Goal: Transaction & Acquisition: Obtain resource

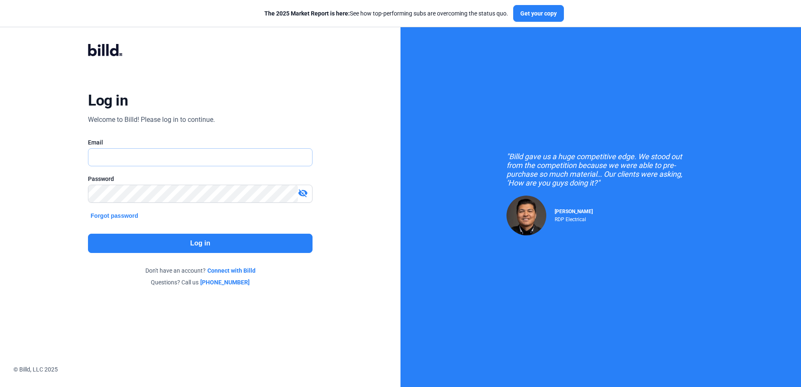
type input "[PERSON_NAME][EMAIL_ADDRESS][DOMAIN_NAME]"
click at [114, 245] on button "Log in" at bounding box center [200, 243] width 224 height 19
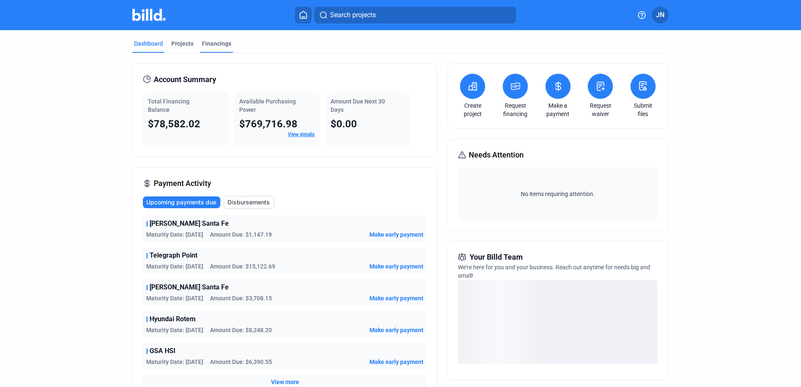
click at [209, 40] on div "Financings" at bounding box center [216, 43] width 29 height 8
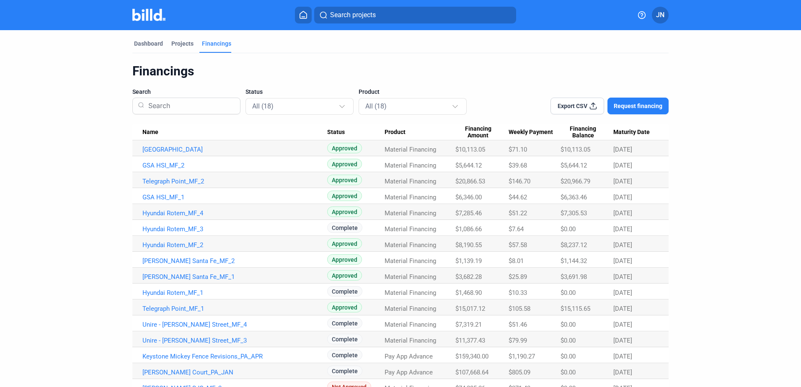
click at [643, 104] on span "Request financing" at bounding box center [638, 106] width 49 height 8
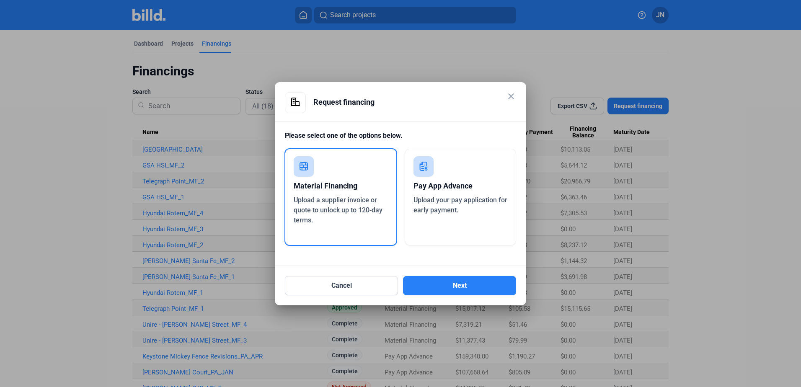
click at [446, 298] on mat-dialog-container "close Request financing Please select one of the options below. Material Financ…" at bounding box center [400, 193] width 251 height 223
click at [434, 289] on button "Next" at bounding box center [459, 285] width 113 height 19
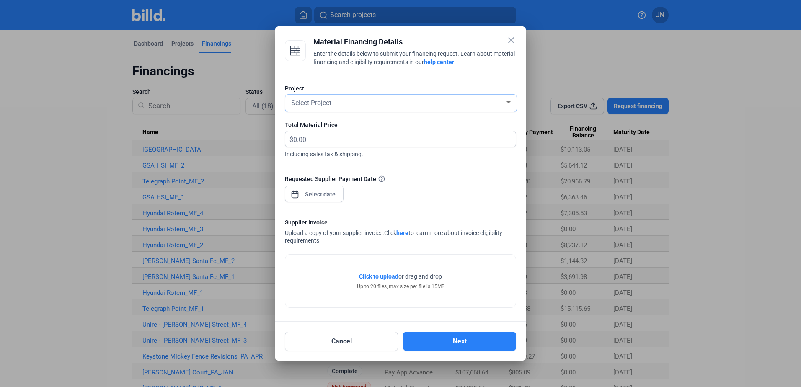
click at [307, 103] on span "Select Project" at bounding box center [311, 103] width 40 height 8
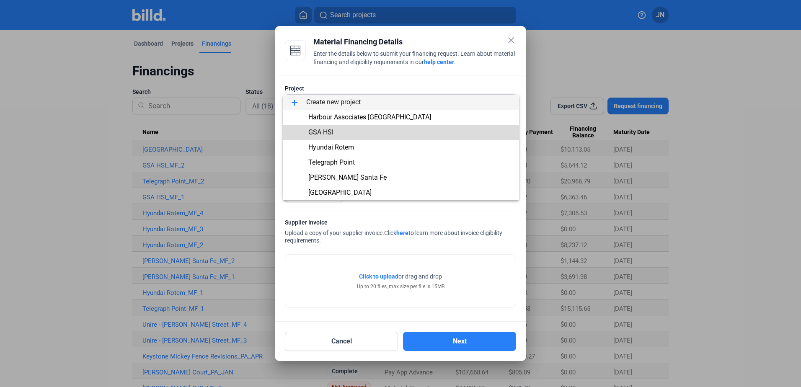
click at [316, 130] on span "GSA HSI" at bounding box center [320, 132] width 25 height 8
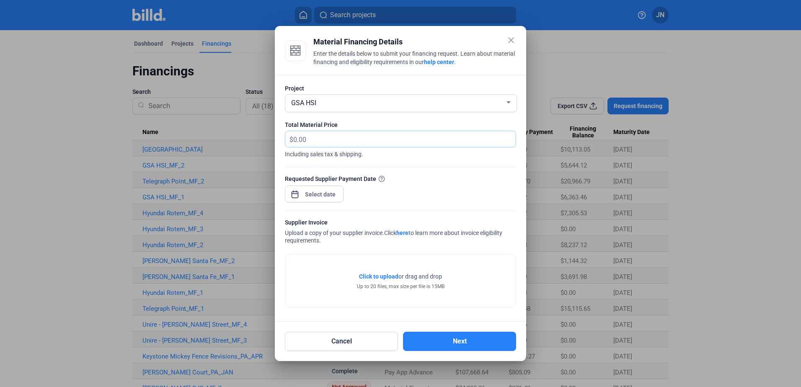
click at [315, 137] on input "text" at bounding box center [404, 139] width 222 height 16
type input "4,778.75"
click at [319, 196] on div "close Material Financing Details Enter the details below to submit your financi…" at bounding box center [400, 193] width 801 height 387
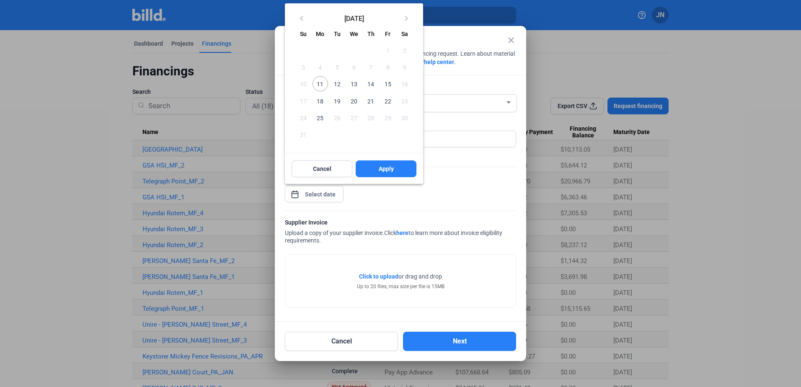
click at [319, 119] on span "25" at bounding box center [319, 117] width 15 height 15
click at [382, 164] on button "Apply" at bounding box center [386, 168] width 61 height 17
type input "[DATE]"
click at [412, 283] on div at bounding box center [400, 193] width 801 height 387
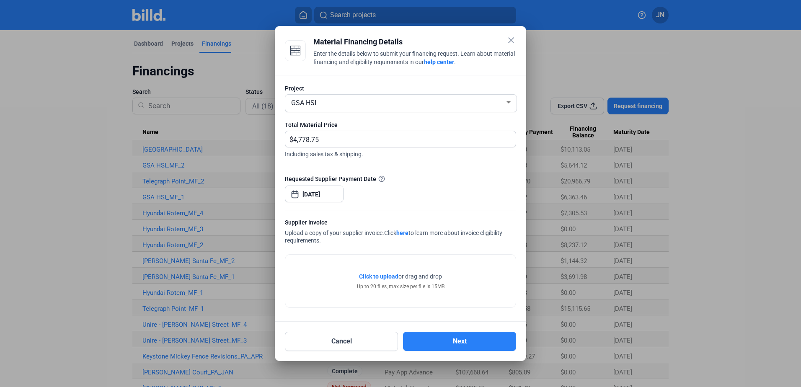
click at [385, 276] on span "Click to upload" at bounding box center [378, 276] width 39 height 7
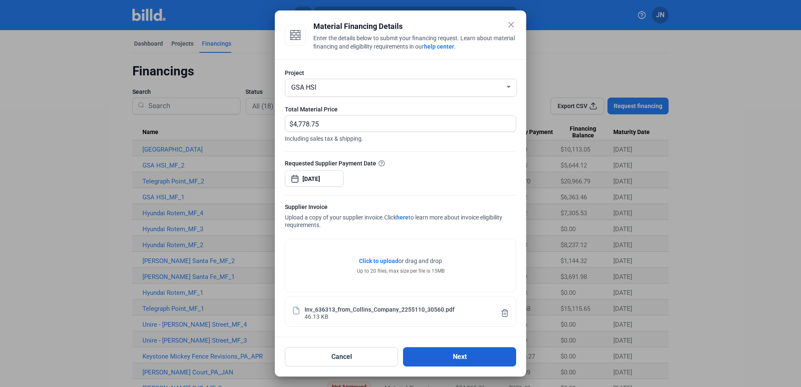
click at [452, 357] on button "Next" at bounding box center [459, 356] width 113 height 19
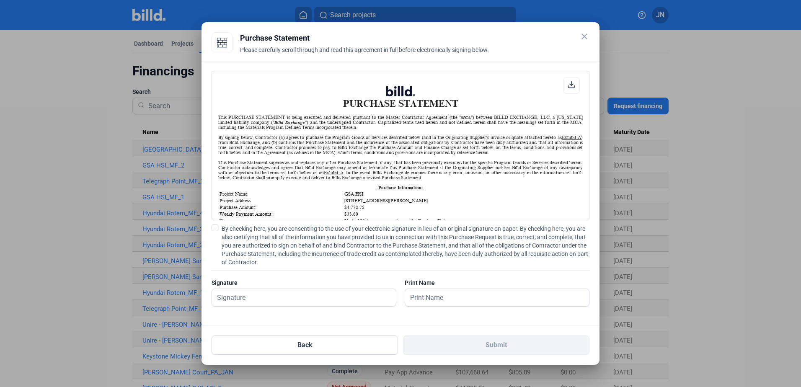
scroll to position [0, 0]
click at [285, 295] on input "text" at bounding box center [304, 297] width 184 height 17
type input "[PERSON_NAME]"
click at [219, 227] on label "By checking here, you are consenting to the use of your electronic signature in…" at bounding box center [401, 246] width 378 height 42
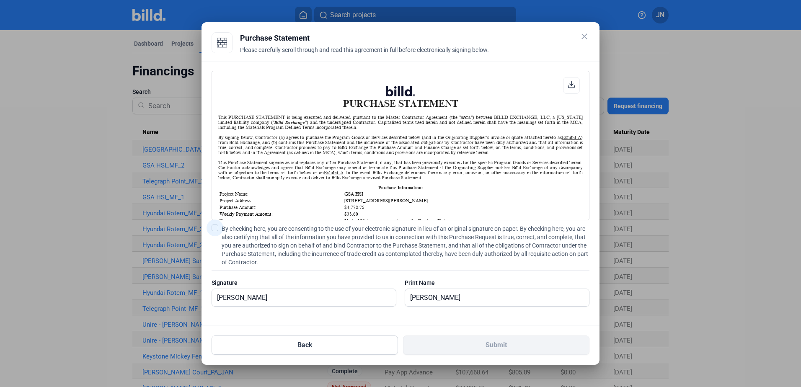
click at [0, 0] on input "By checking here, you are consenting to the use of your electronic signature in…" at bounding box center [0, 0] width 0 height 0
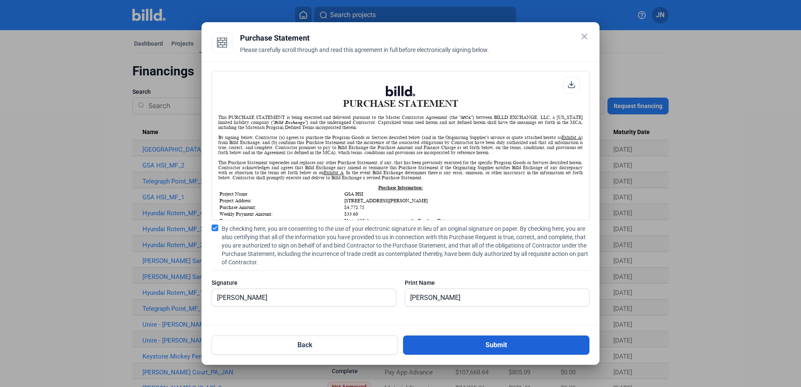
click at [456, 348] on button "Submit" at bounding box center [496, 345] width 186 height 19
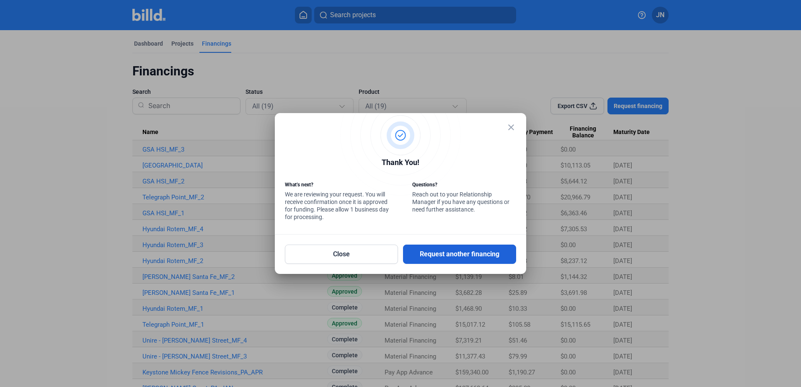
click at [470, 253] on button "Request another financing" at bounding box center [459, 254] width 113 height 19
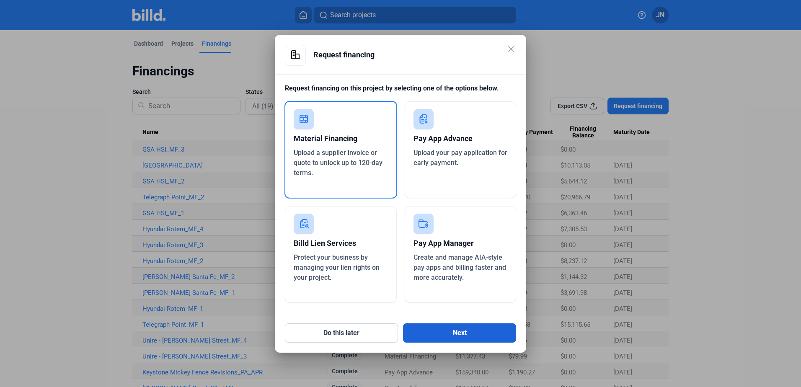
click at [456, 332] on button "Next" at bounding box center [459, 332] width 113 height 19
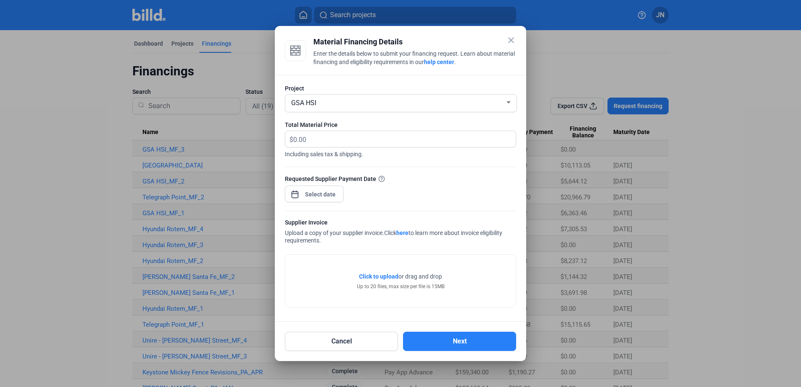
click at [321, 103] on div "GSA HSI" at bounding box center [396, 102] width 215 height 12
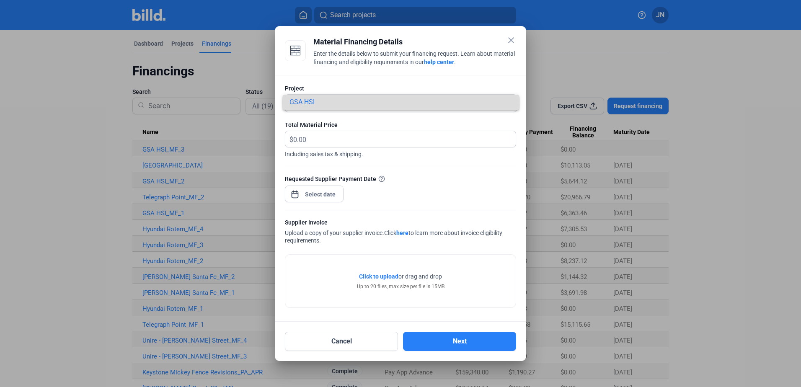
click at [329, 101] on span "GSA HSI" at bounding box center [400, 102] width 223 height 15
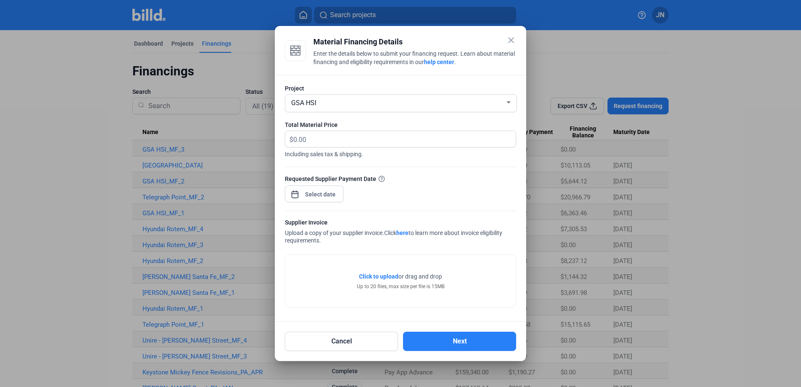
click at [511, 99] on div at bounding box center [509, 102] width 8 height 7
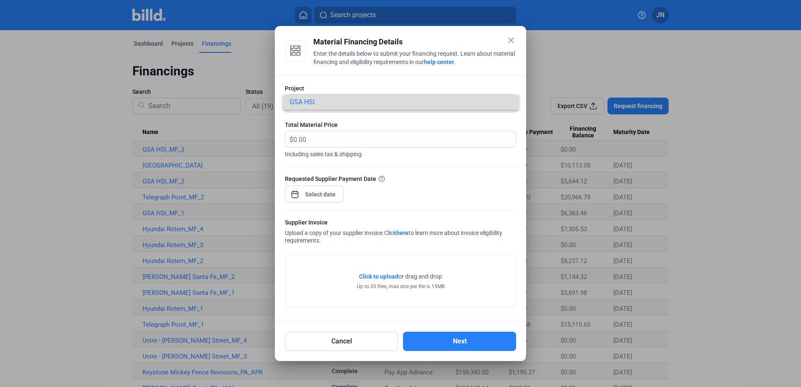
click at [507, 99] on span "GSA HSI" at bounding box center [400, 102] width 223 height 15
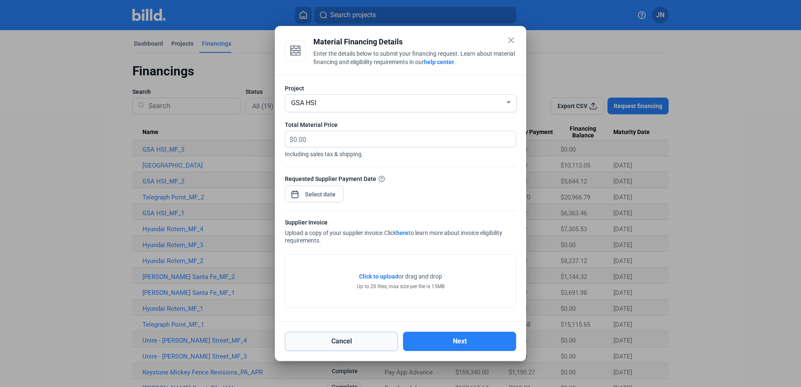
click at [351, 339] on button "Cancel" at bounding box center [341, 341] width 113 height 19
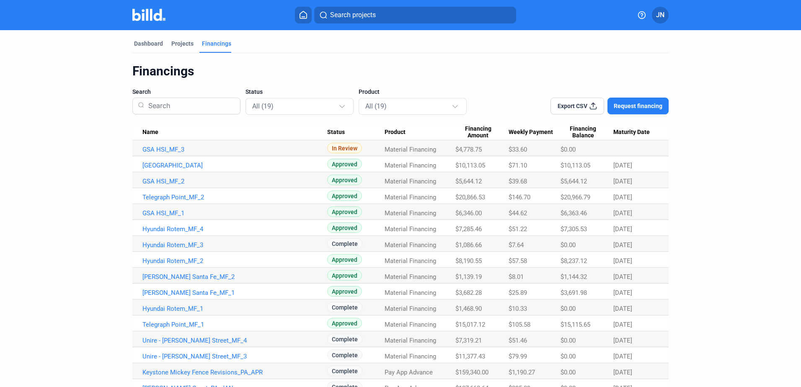
click at [628, 105] on span "Request financing" at bounding box center [638, 106] width 49 height 8
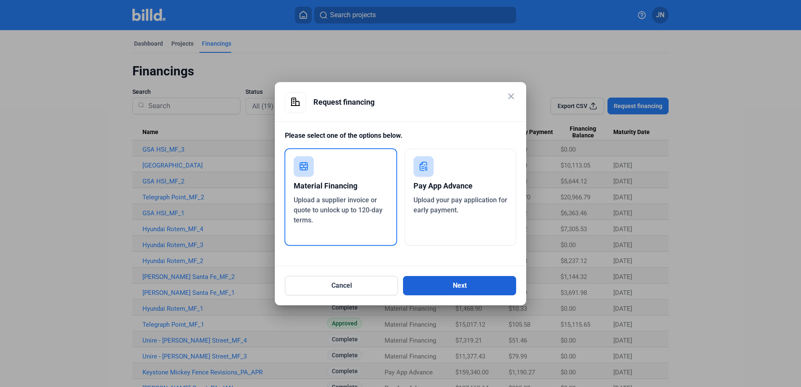
click at [446, 285] on button "Next" at bounding box center [459, 285] width 113 height 19
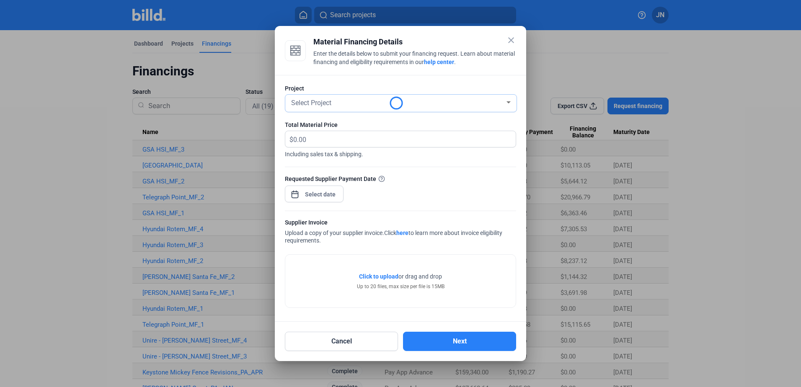
click at [312, 103] on span "Select Project" at bounding box center [311, 103] width 40 height 8
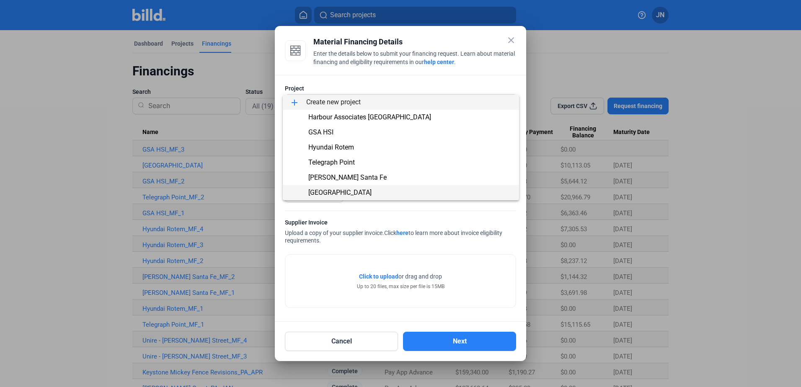
click at [325, 190] on span "[GEOGRAPHIC_DATA]" at bounding box center [339, 192] width 63 height 8
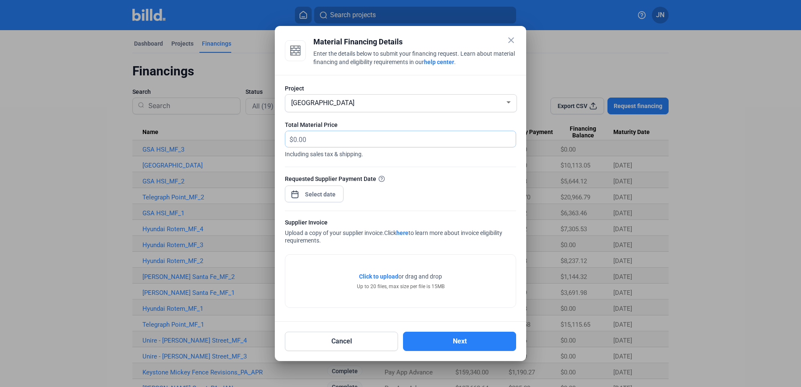
click at [316, 137] on input "text" at bounding box center [404, 139] width 222 height 16
type input "2,839.43"
click at [313, 194] on div "close Material Financing Details Enter the details below to submit your financi…" at bounding box center [400, 193] width 801 height 387
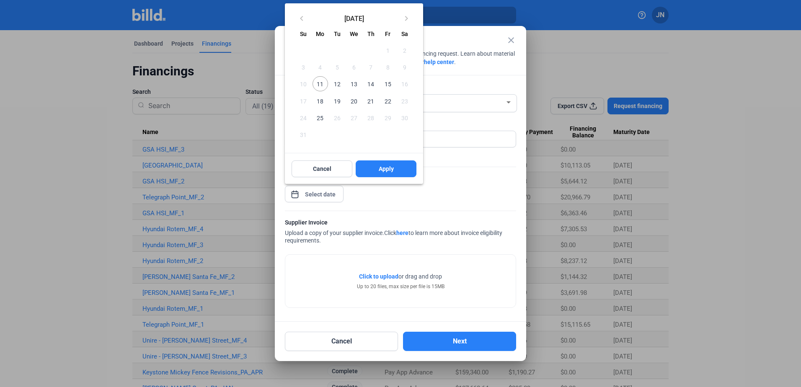
click at [321, 119] on span "25" at bounding box center [319, 117] width 15 height 15
click at [384, 168] on span "Apply" at bounding box center [386, 169] width 15 height 8
type input "[DATE]"
click at [368, 274] on div at bounding box center [400, 193] width 801 height 387
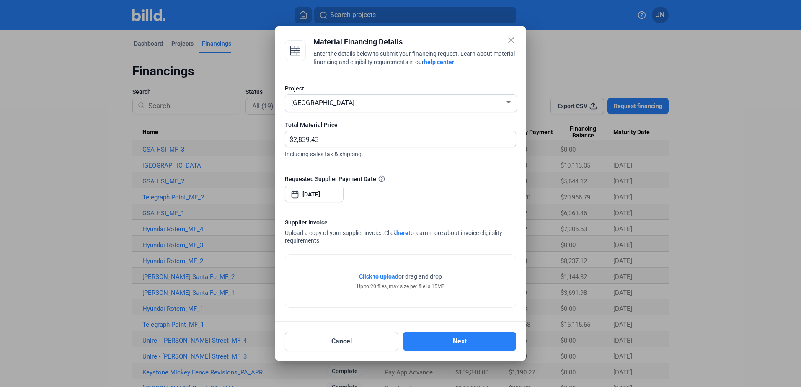
click at [368, 275] on span "Click to upload" at bounding box center [378, 276] width 39 height 7
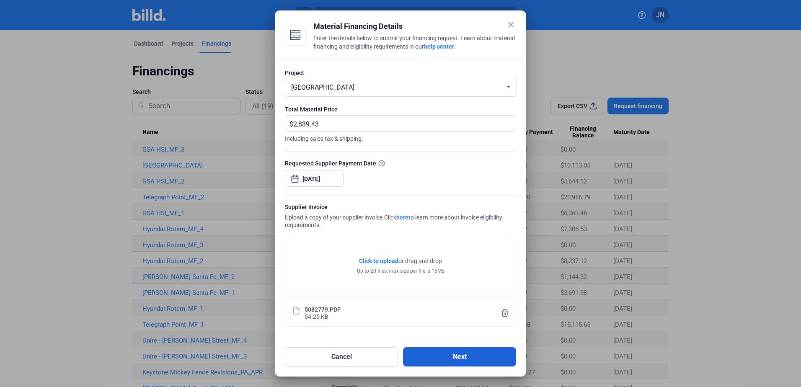
click at [456, 362] on button "Next" at bounding box center [459, 356] width 113 height 19
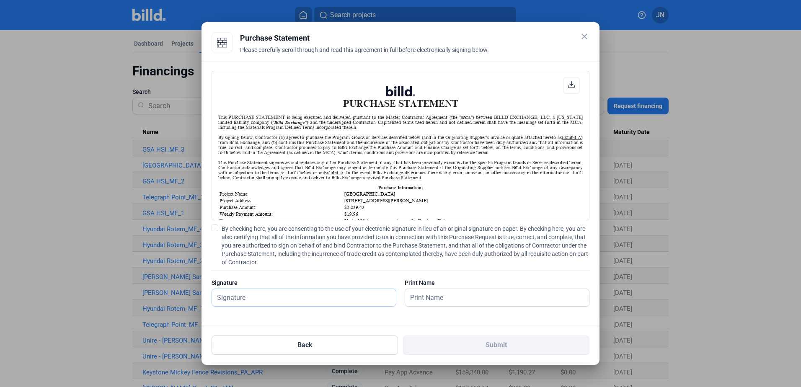
click at [243, 297] on input "text" at bounding box center [299, 297] width 175 height 17
type input "[PERSON_NAME]"
click at [218, 230] on label "By checking here, you are consenting to the use of your electronic signature in…" at bounding box center [401, 246] width 378 height 42
click at [0, 0] on input "By checking here, you are consenting to the use of your electronic signature in…" at bounding box center [0, 0] width 0 height 0
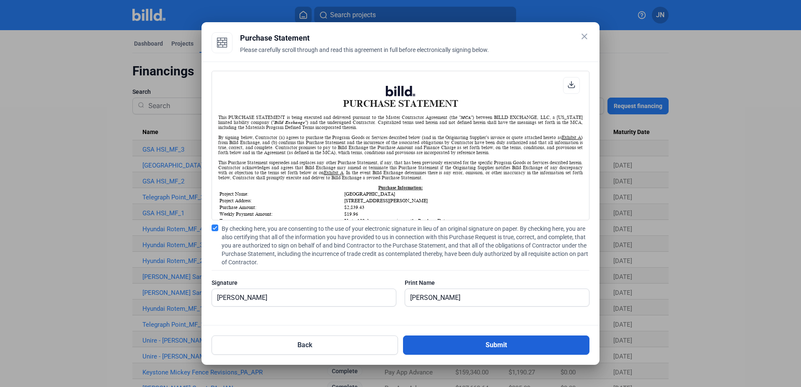
click at [475, 346] on button "Submit" at bounding box center [496, 345] width 186 height 19
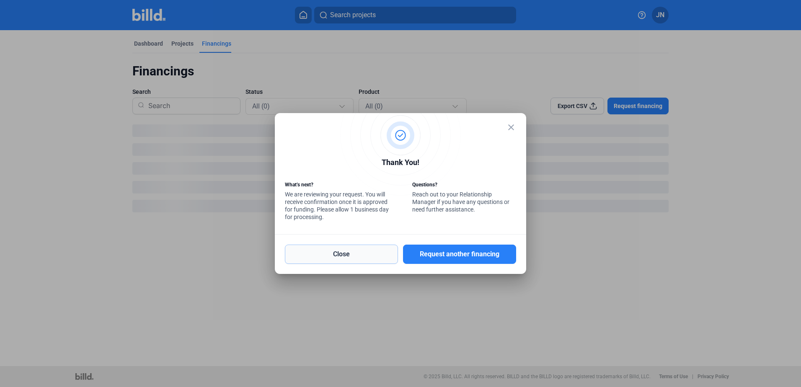
click at [354, 256] on button "Close" at bounding box center [341, 254] width 113 height 19
